Goal: Task Accomplishment & Management: Complete application form

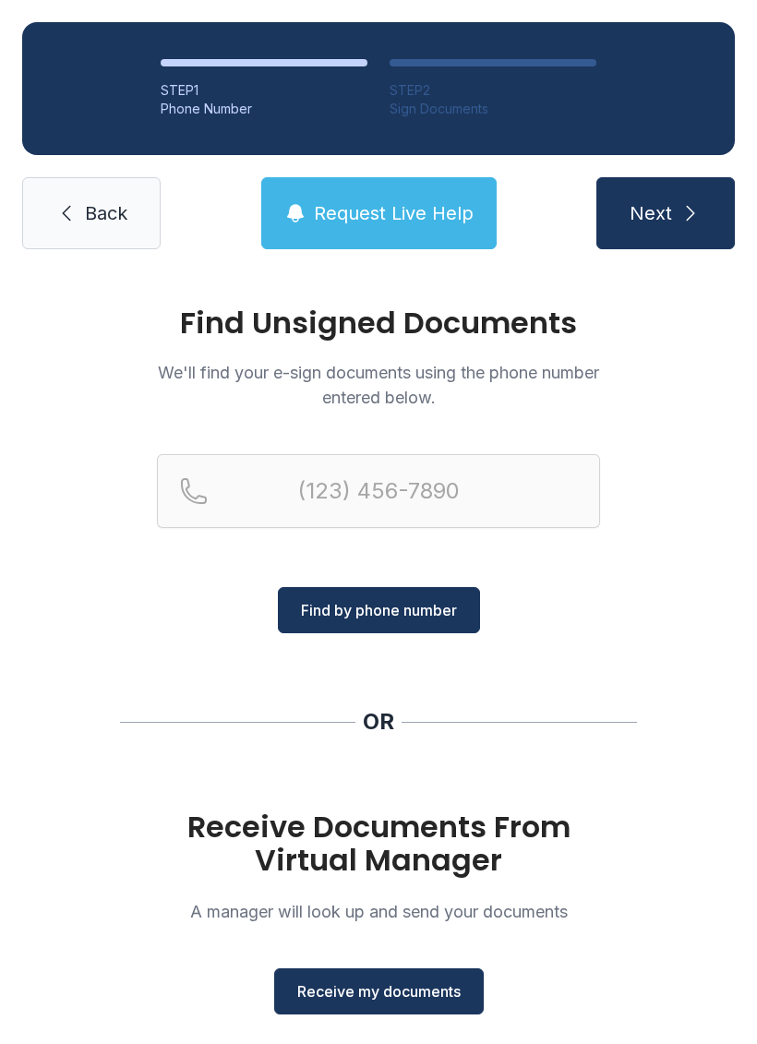
click at [378, 997] on span "Receive my documents" at bounding box center [378, 991] width 163 height 22
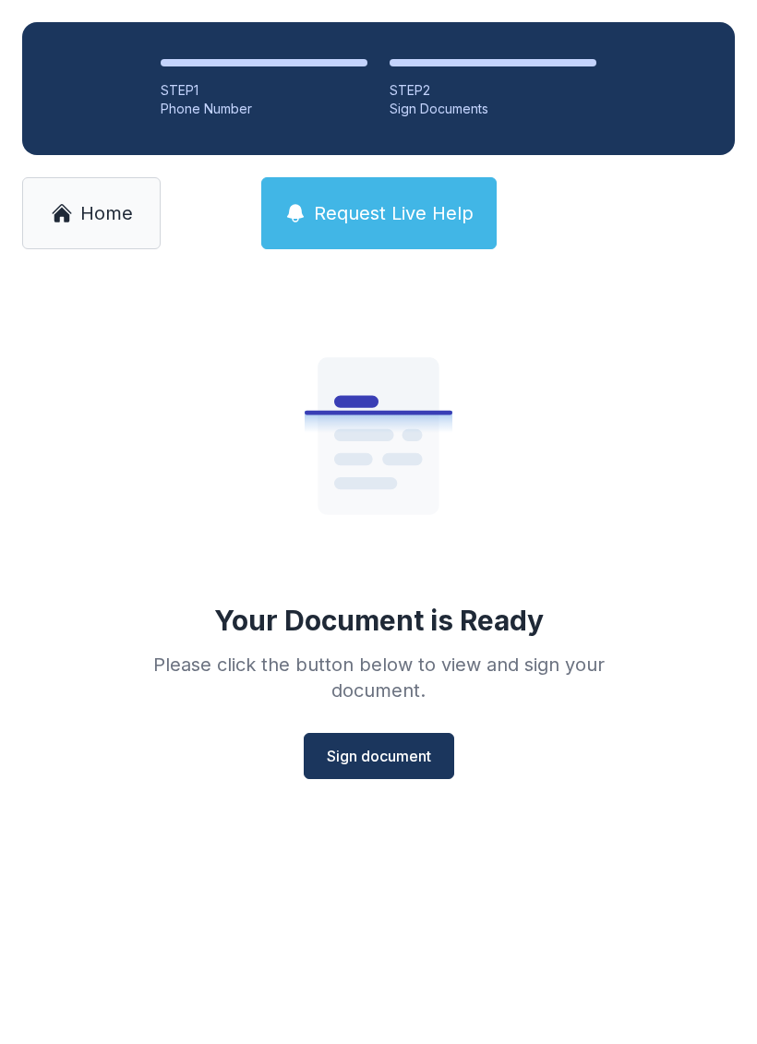
click at [396, 767] on button "Sign document" at bounding box center [379, 756] width 150 height 46
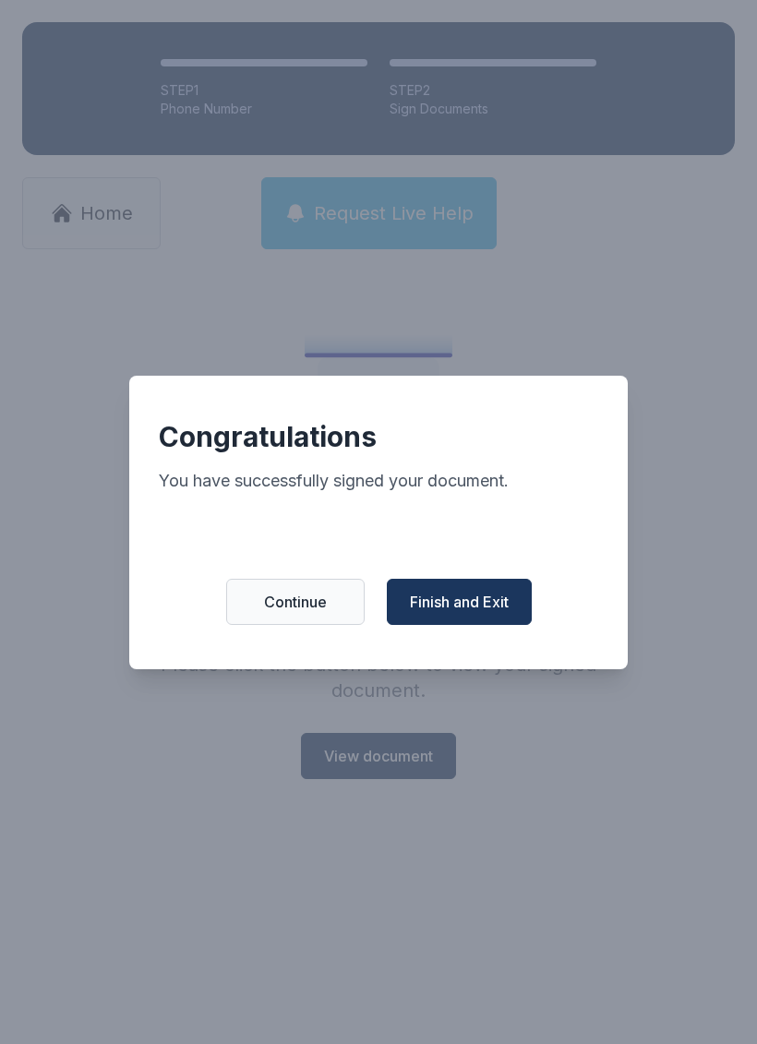
click at [451, 611] on span "Finish and Exit" at bounding box center [459, 602] width 99 height 22
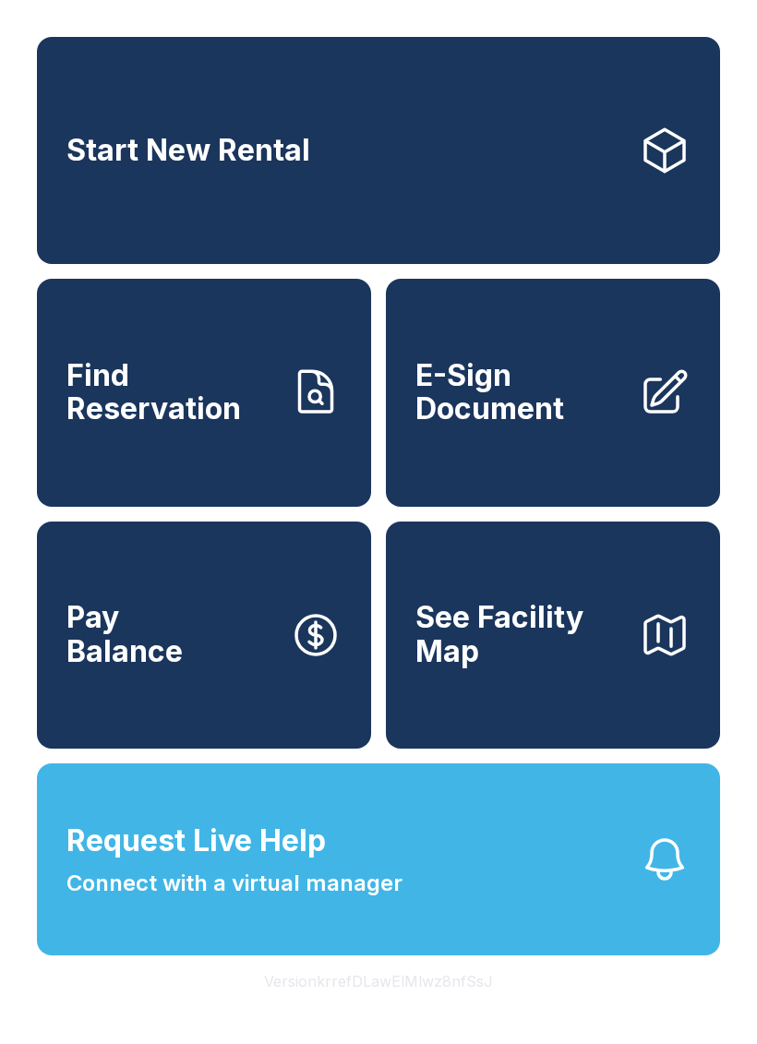
click at [569, 427] on span "E-Sign Document" at bounding box center [519, 392] width 209 height 67
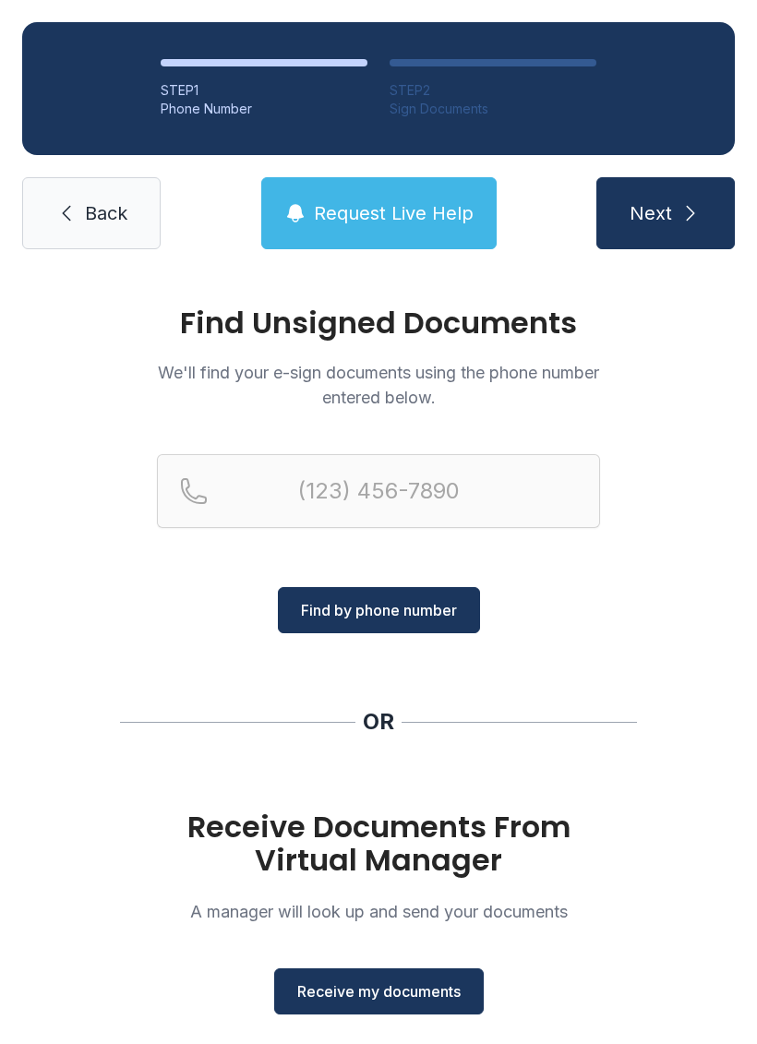
click at [421, 987] on span "Receive my documents" at bounding box center [378, 991] width 163 height 22
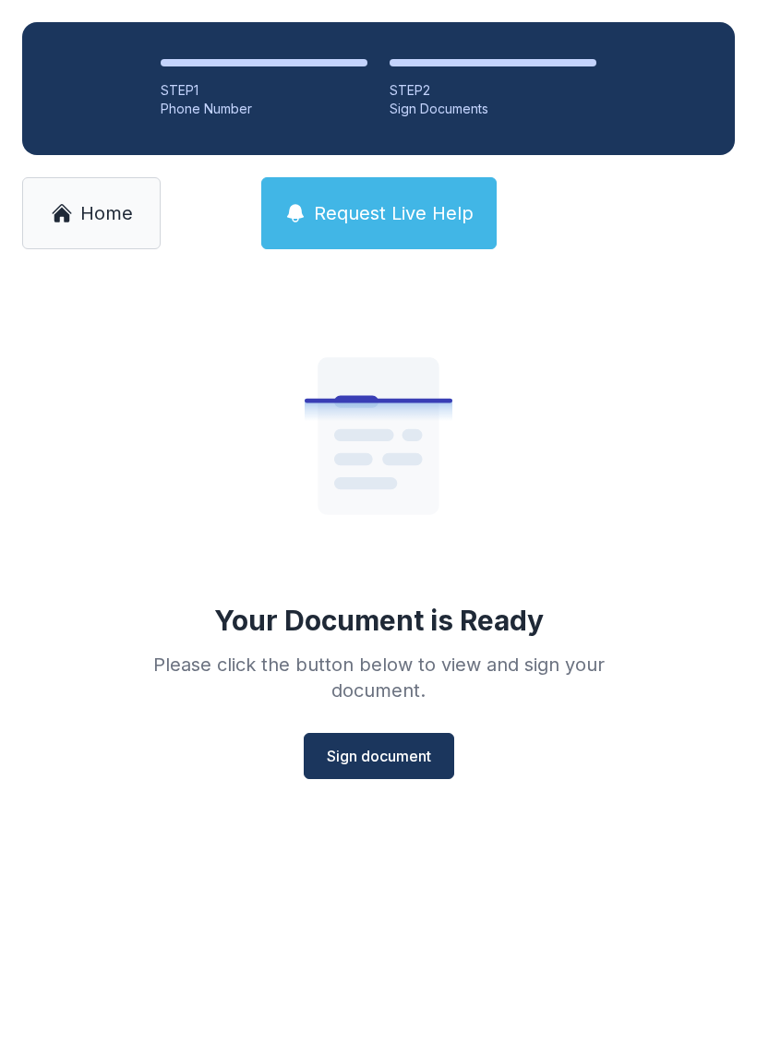
click at [391, 754] on span "Sign document" at bounding box center [379, 756] width 104 height 22
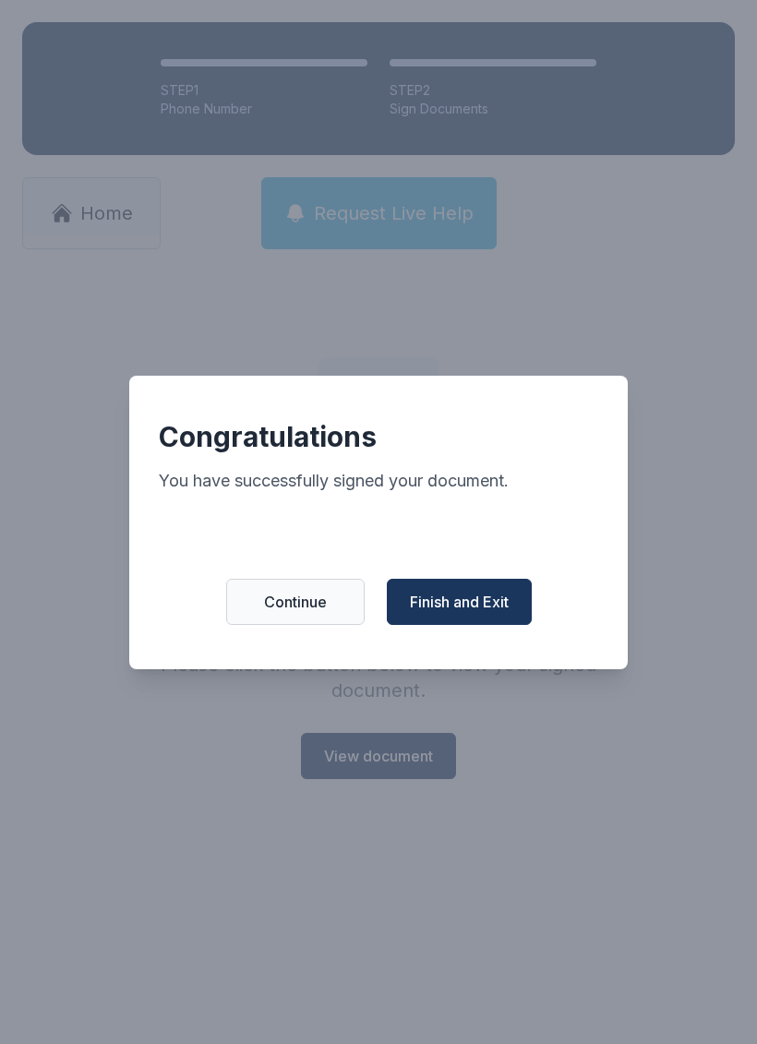
click at [487, 613] on span "Finish and Exit" at bounding box center [459, 602] width 99 height 22
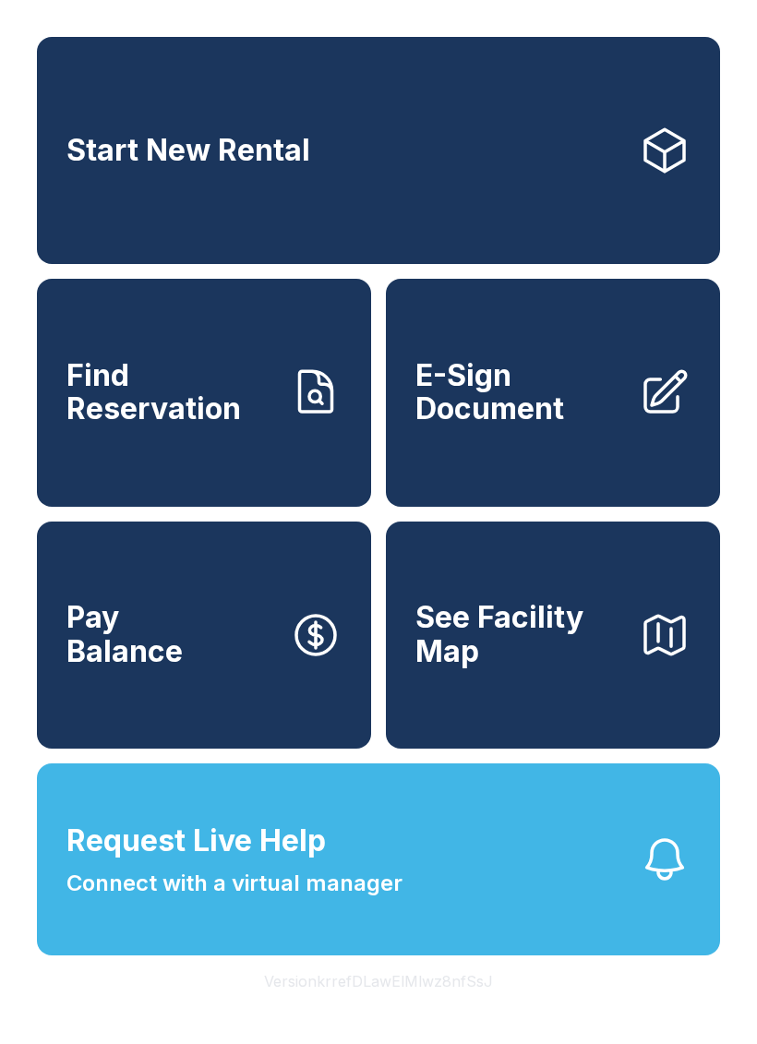
click at [549, 427] on span "E-Sign Document" at bounding box center [519, 392] width 209 height 67
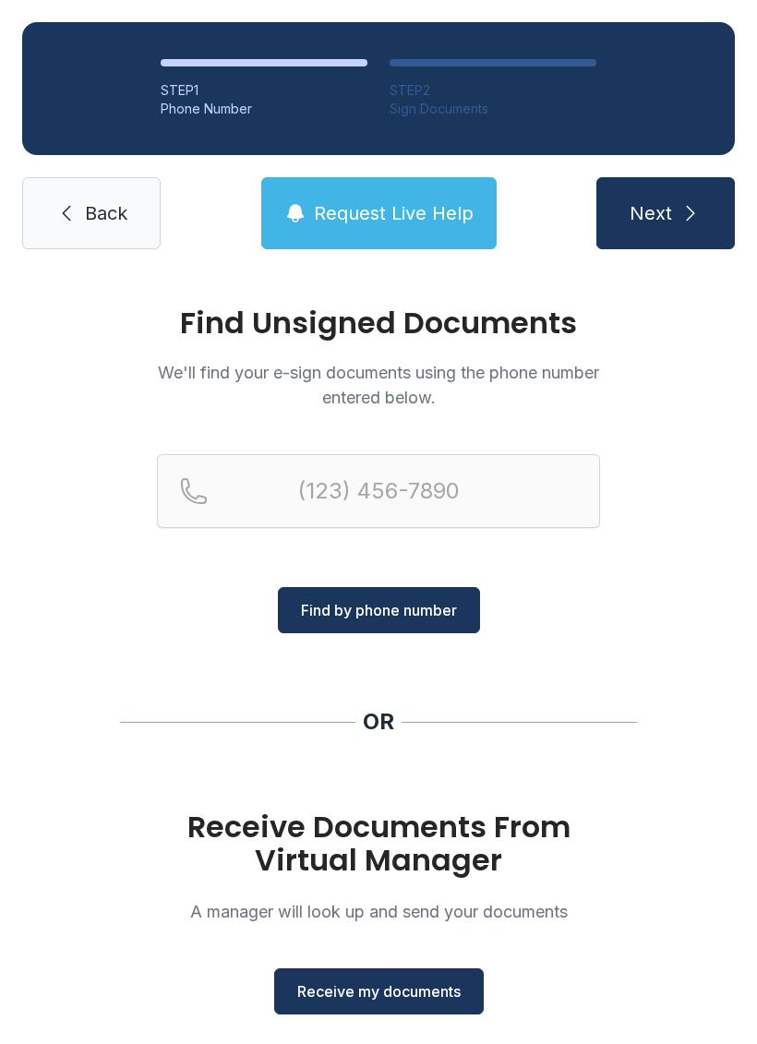
click at [387, 1001] on span "Receive my documents" at bounding box center [378, 991] width 163 height 22
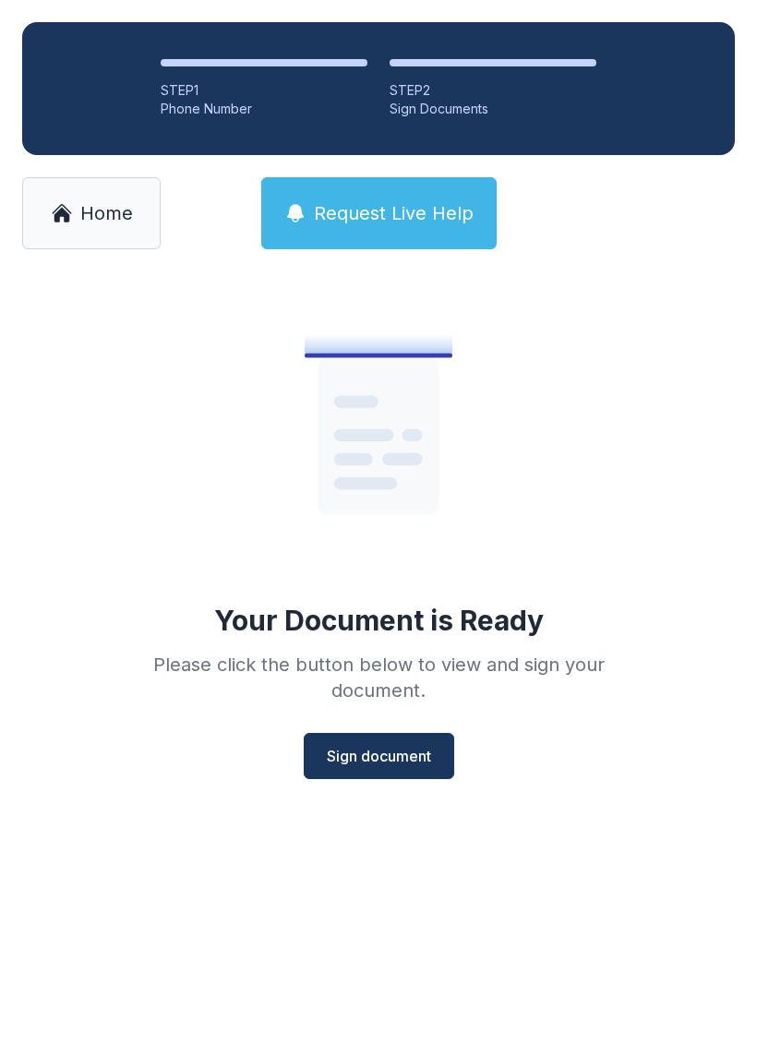
click at [362, 741] on button "Sign document" at bounding box center [379, 756] width 150 height 46
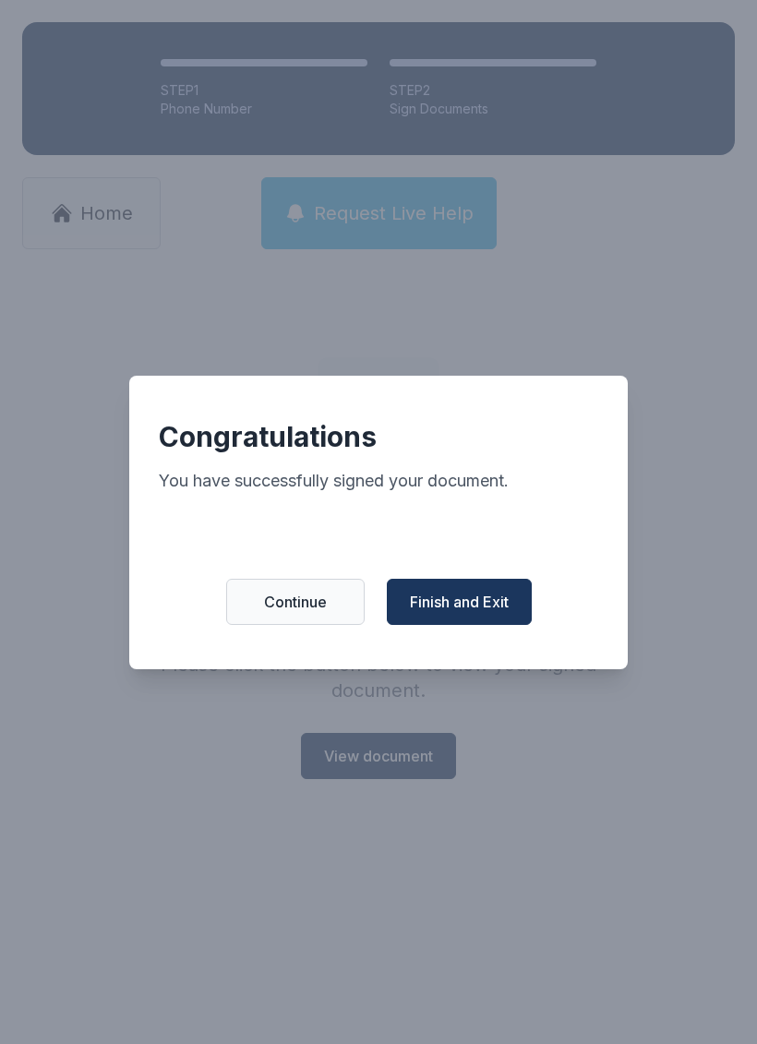
click at [465, 613] on span "Finish and Exit" at bounding box center [459, 602] width 99 height 22
